Goal: Obtain resource: Obtain resource

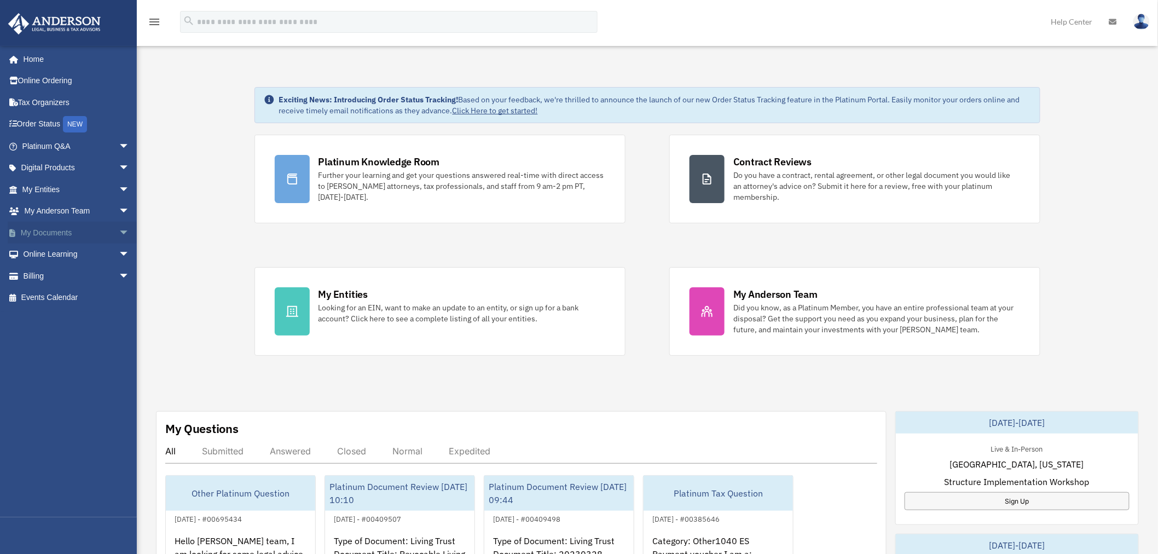
click at [44, 232] on link "My Documents arrow_drop_down" at bounding box center [77, 233] width 138 height 22
click at [119, 231] on span "arrow_drop_down" at bounding box center [130, 233] width 22 height 22
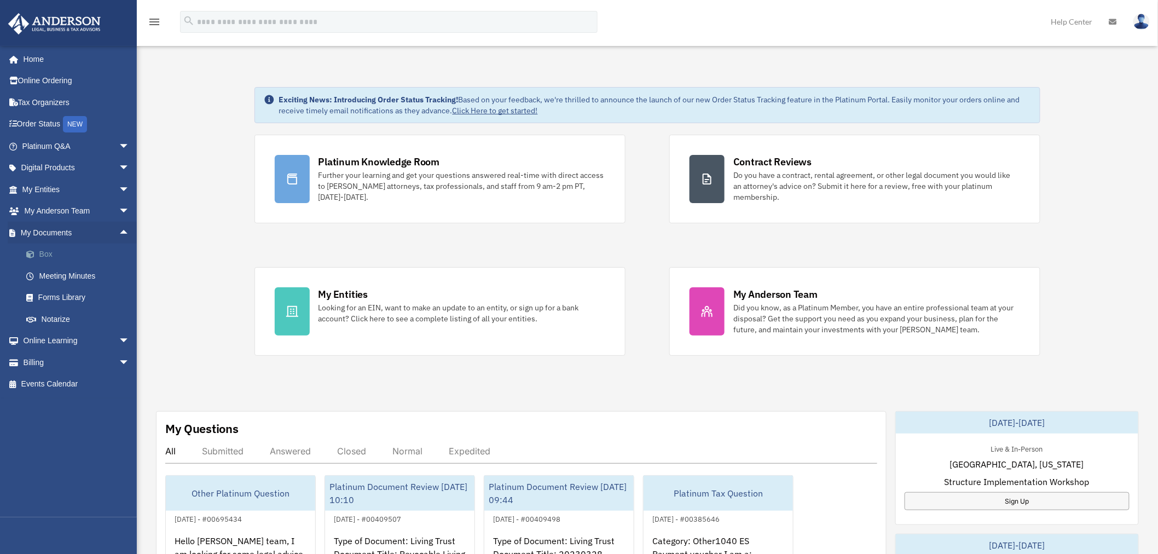
click at [52, 253] on link "Box" at bounding box center [80, 255] width 131 height 22
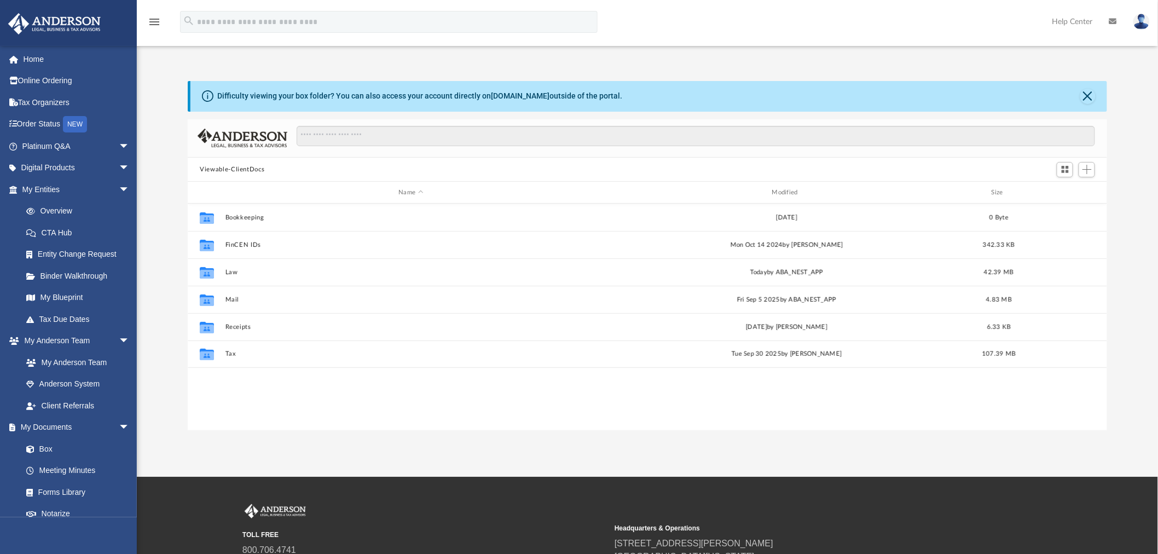
scroll to position [239, 910]
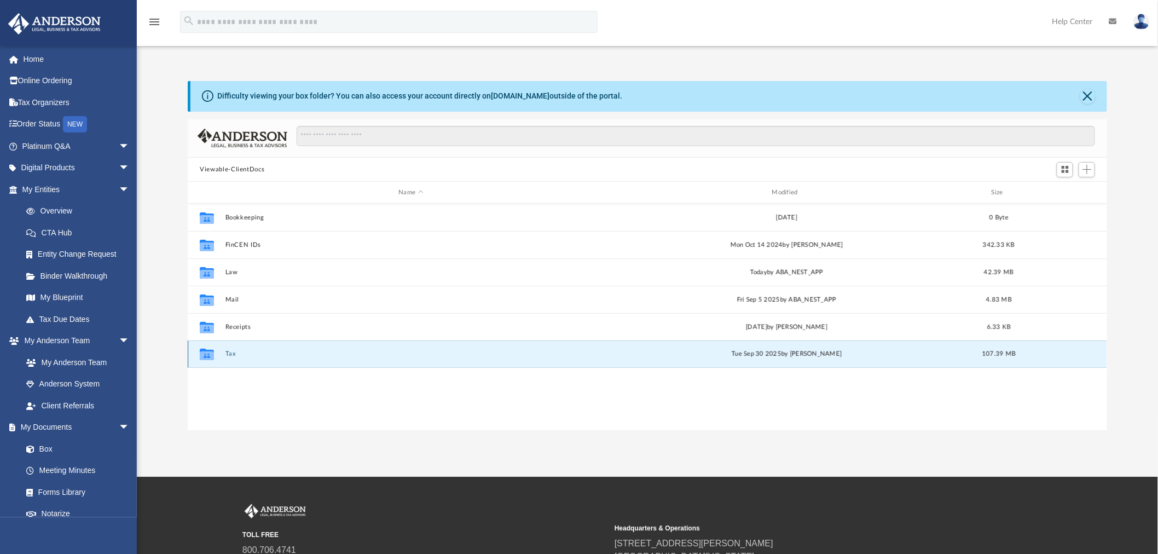
click at [231, 355] on button "Tax" at bounding box center [411, 354] width 371 height 7
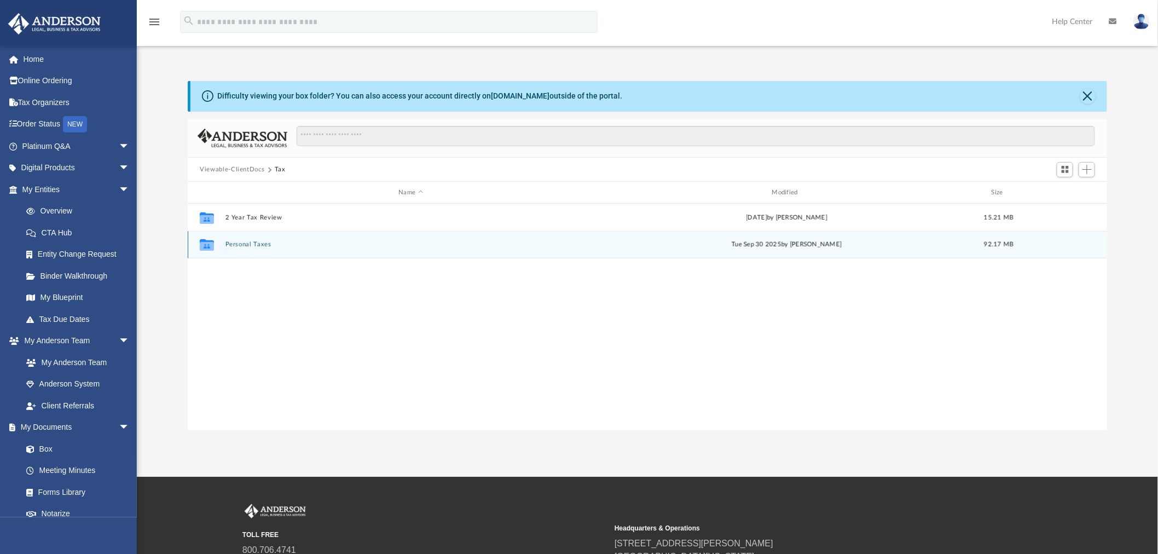
click at [247, 245] on button "Personal Taxes" at bounding box center [411, 244] width 371 height 7
click at [231, 243] on button "2024" at bounding box center [411, 244] width 371 height 7
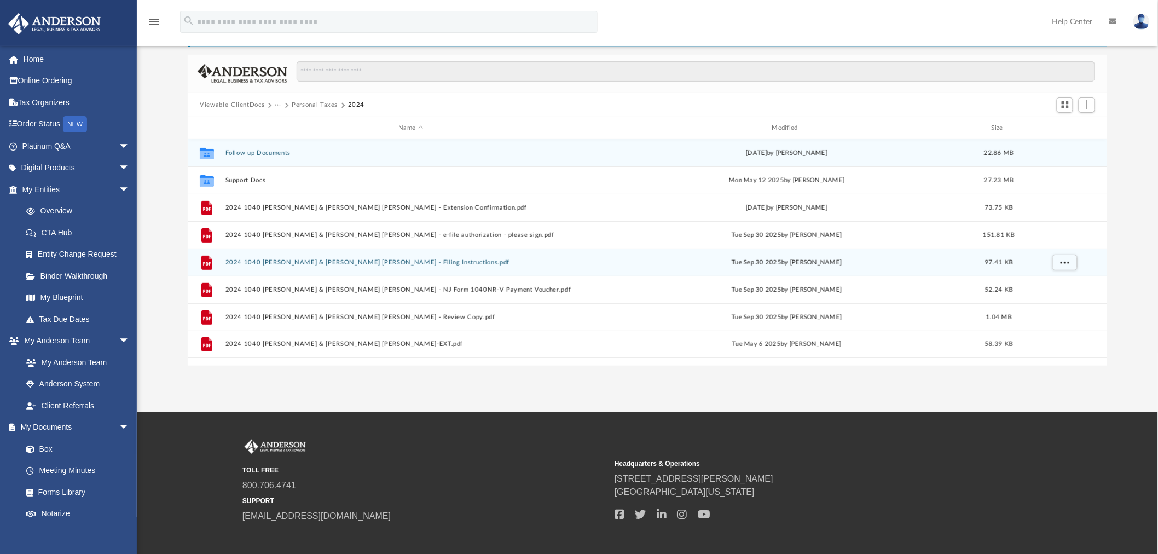
scroll to position [64, 0]
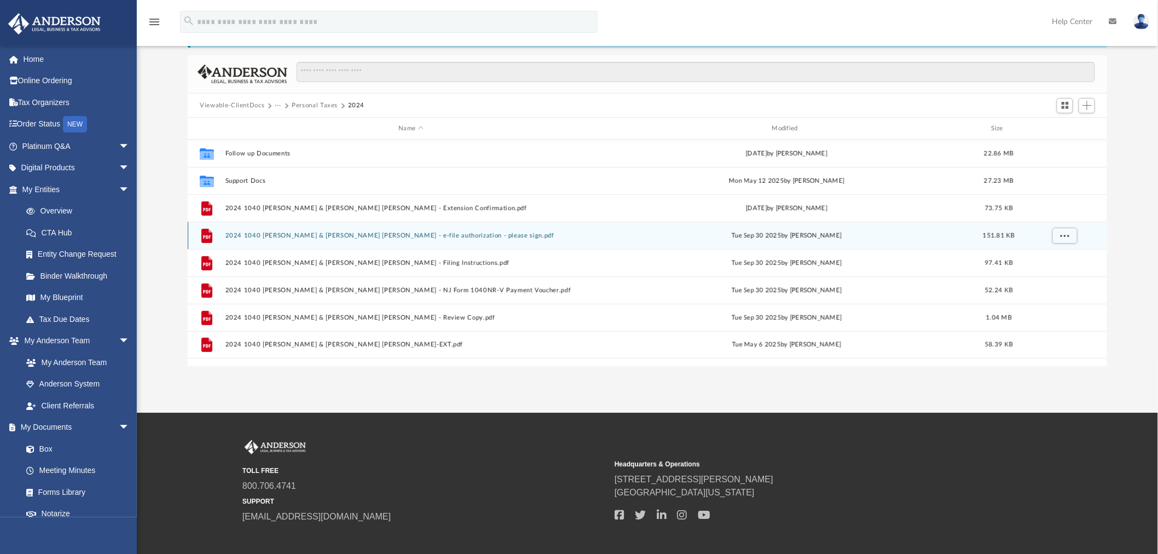
click at [414, 234] on button "2024 1040 [PERSON_NAME] & [PERSON_NAME] [PERSON_NAME] - e-file authorization - …" at bounding box center [411, 235] width 371 height 7
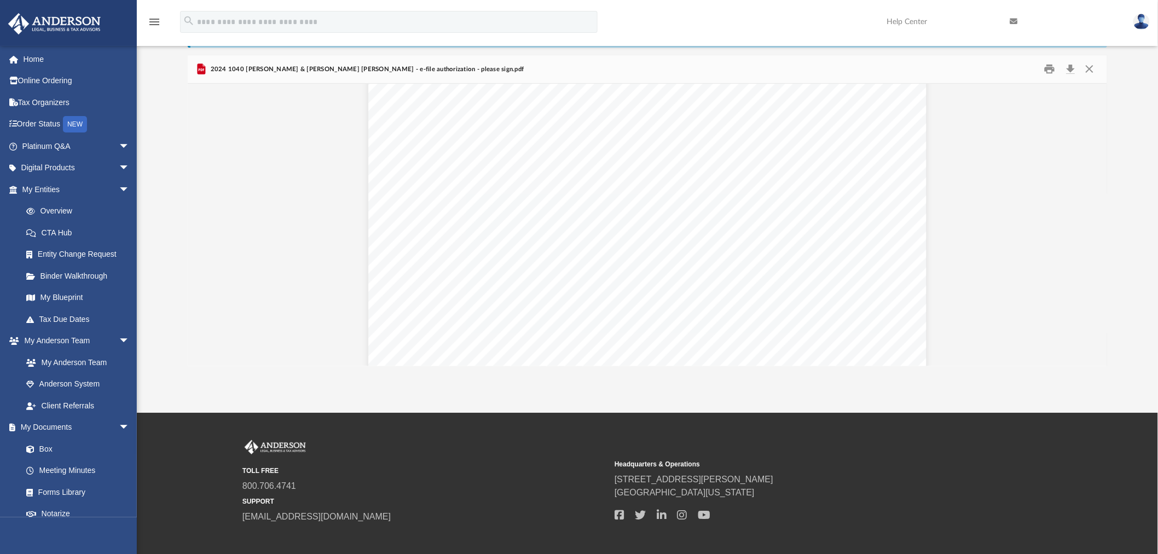
scroll to position [1153, 0]
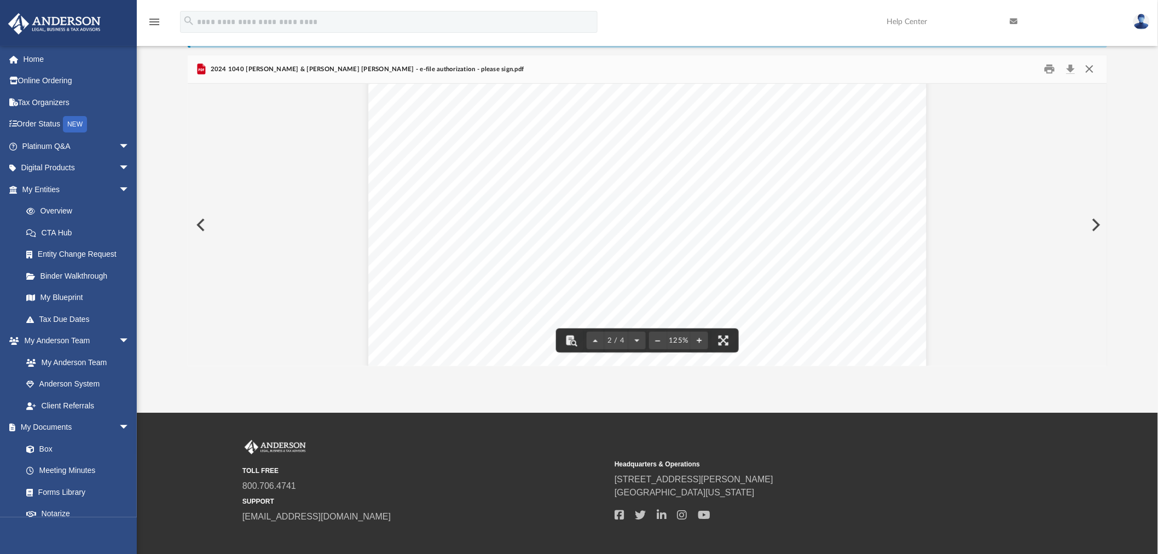
click at [1087, 69] on button "Close" at bounding box center [1090, 69] width 20 height 17
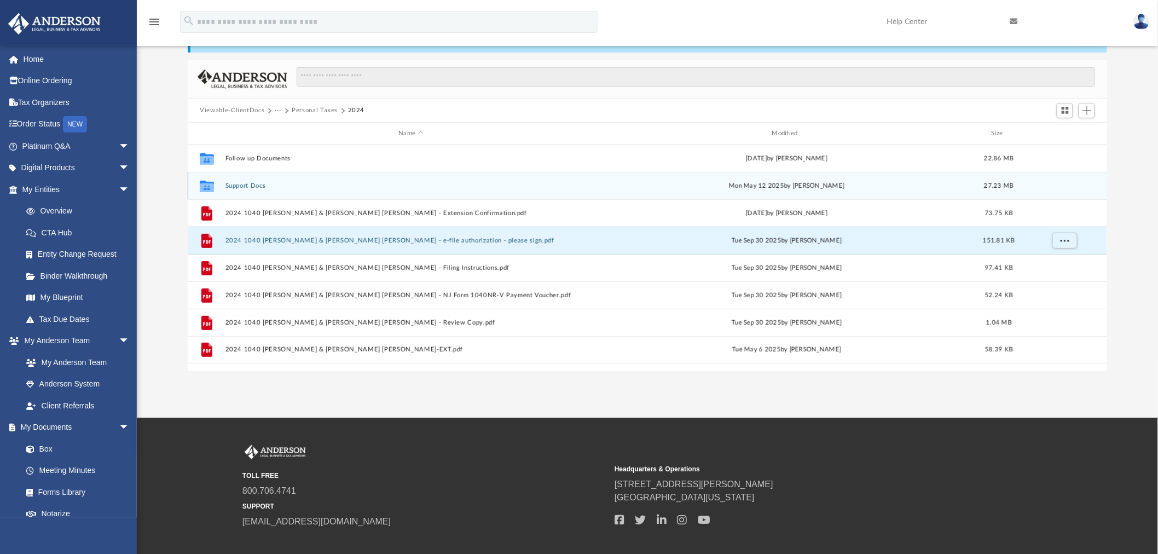
scroll to position [59, 0]
click at [253, 184] on button "Support Docs" at bounding box center [411, 186] width 371 height 7
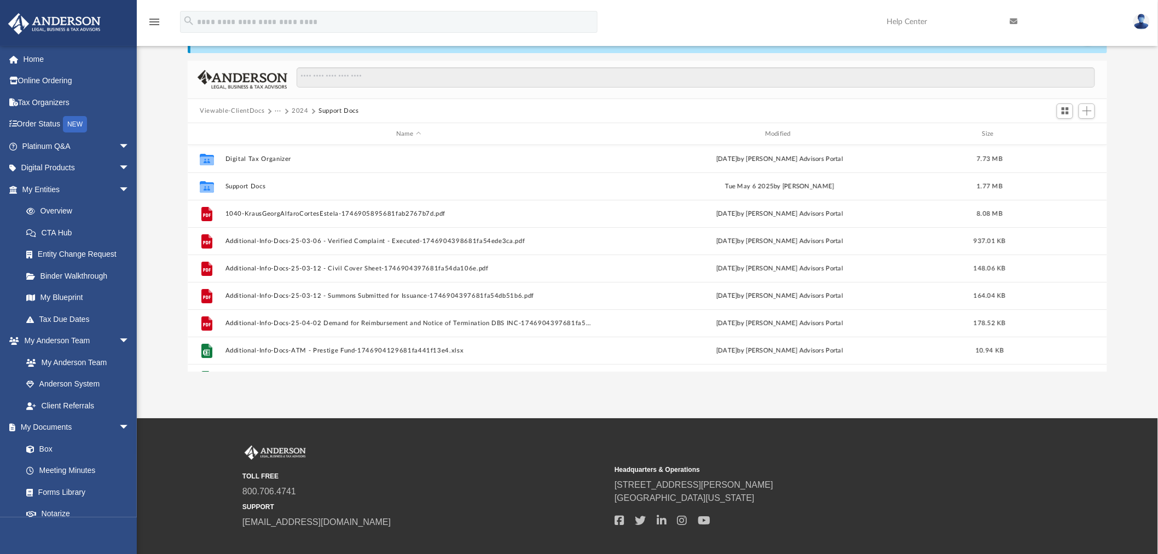
click at [300, 111] on button "2024" at bounding box center [300, 111] width 17 height 10
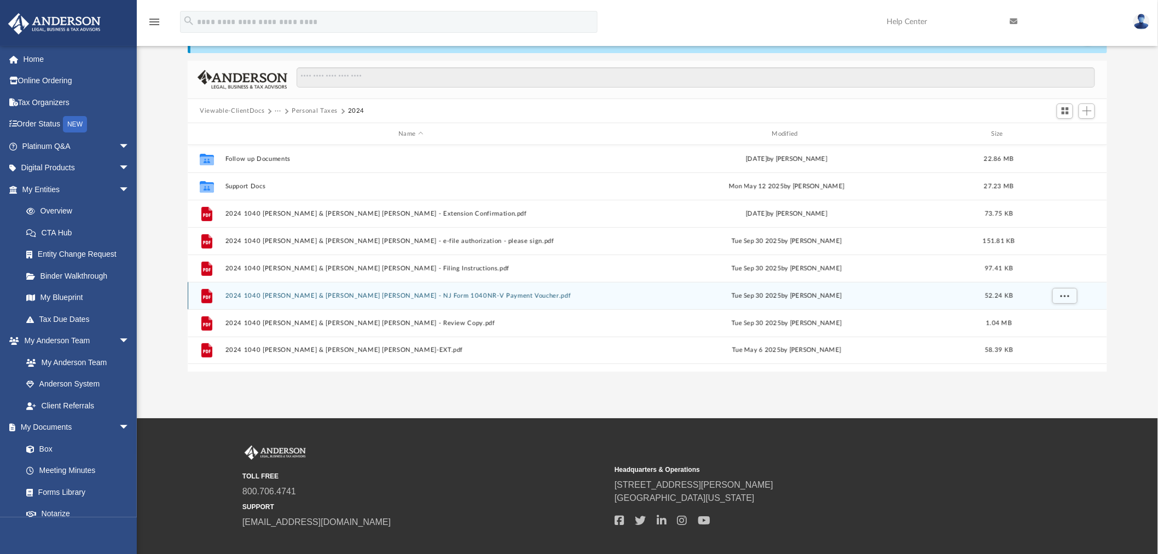
click at [374, 296] on button "2024 1040 [PERSON_NAME] & [PERSON_NAME] [PERSON_NAME] - NJ Form 1040NR-V Paymen…" at bounding box center [411, 295] width 371 height 7
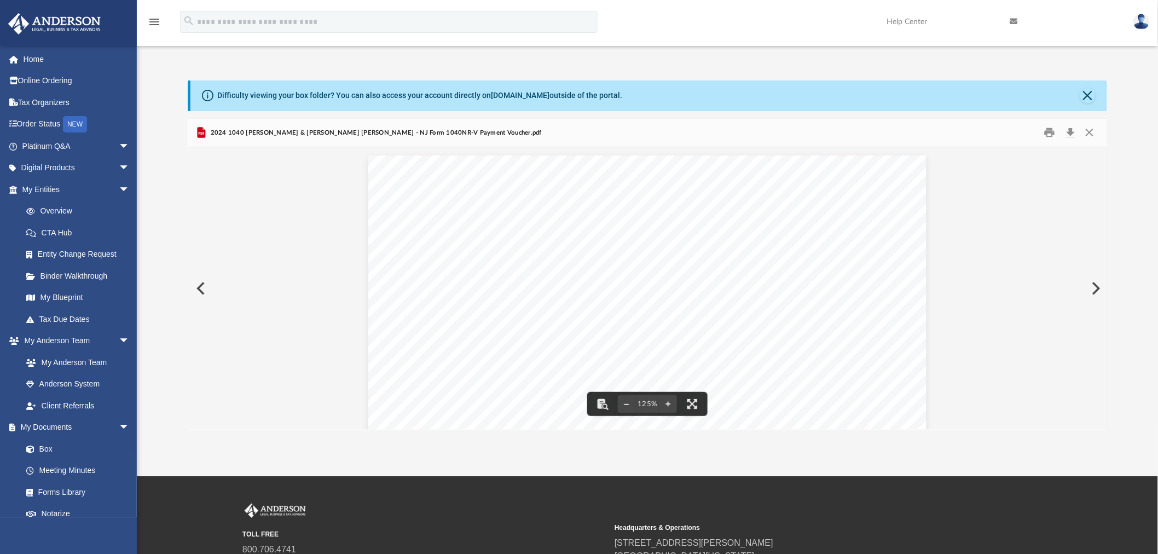
scroll to position [0, 0]
click at [1091, 136] on button "Close" at bounding box center [1090, 133] width 20 height 17
